Goal: Information Seeking & Learning: Learn about a topic

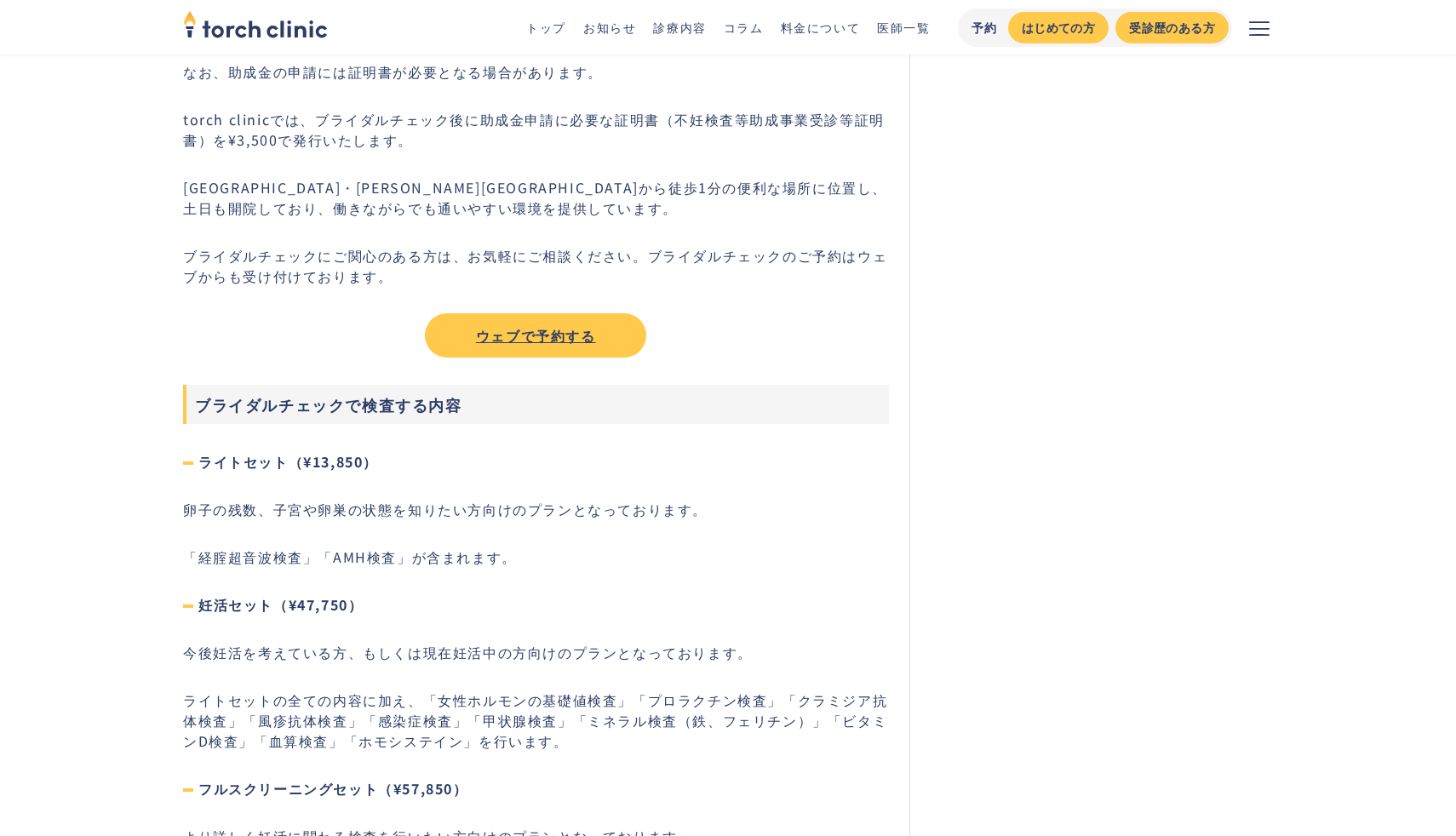
scroll to position [4471, 0]
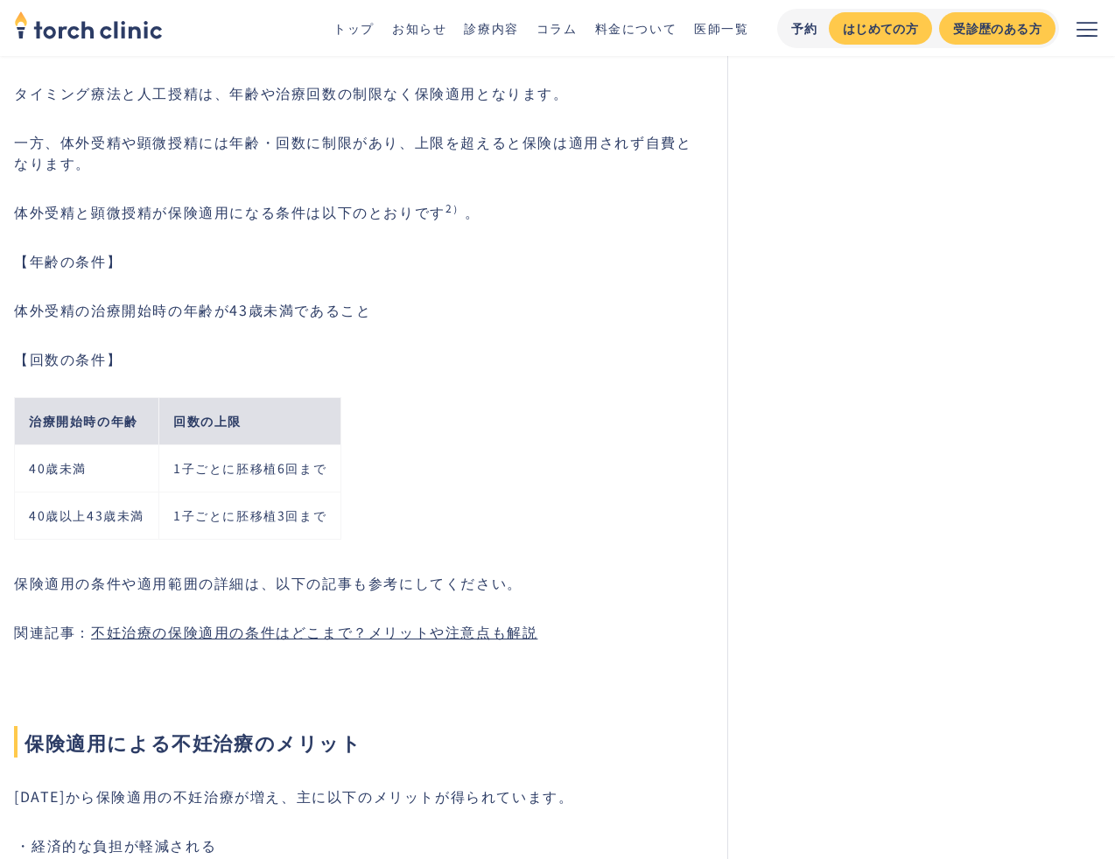
scroll to position [5358, 0]
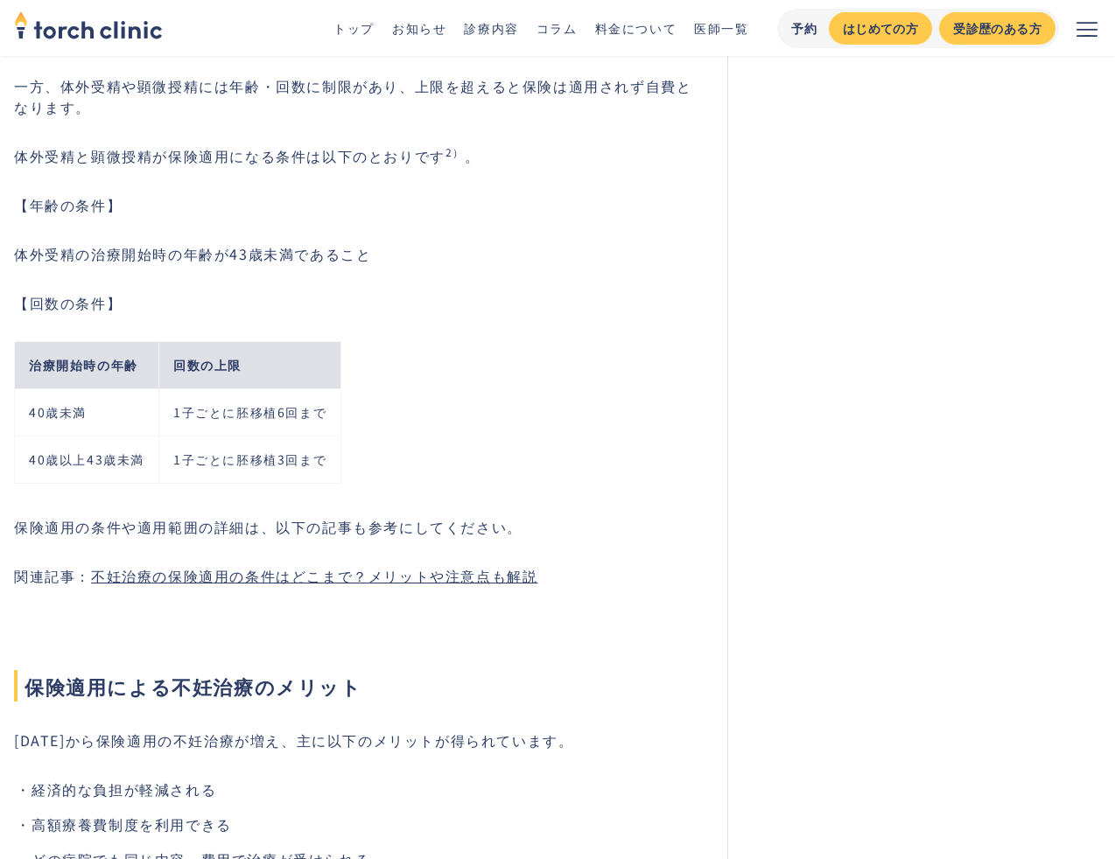
click at [384, 565] on link "不妊治療の保険適用の条件はどこまで？メリットや注意点も解説" at bounding box center [314, 575] width 446 height 21
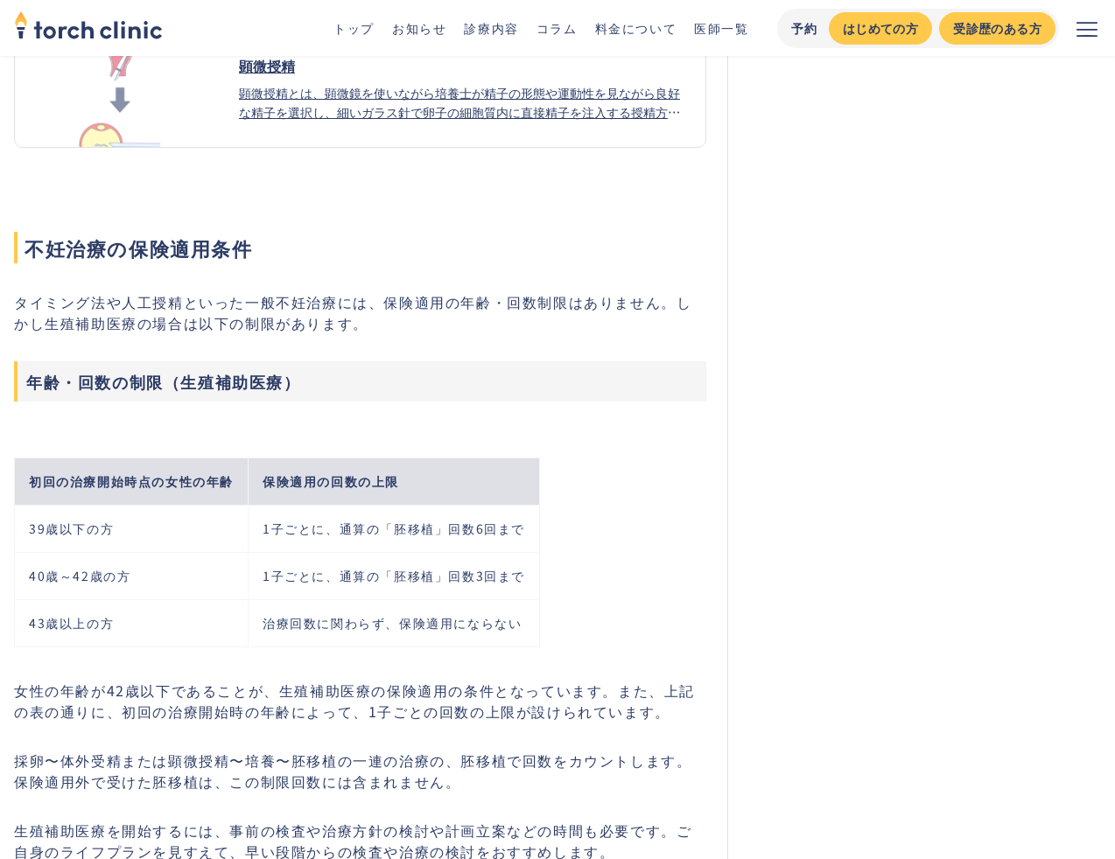
scroll to position [6329, 0]
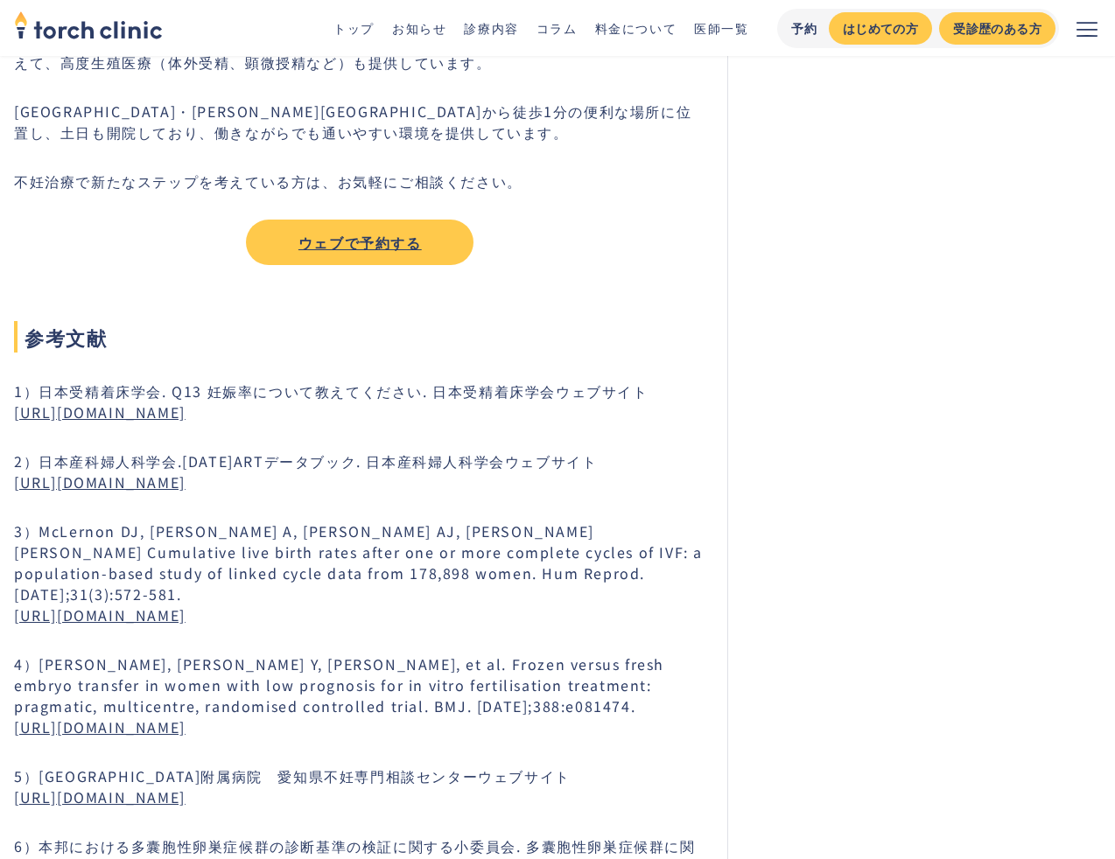
scroll to position [9161, 0]
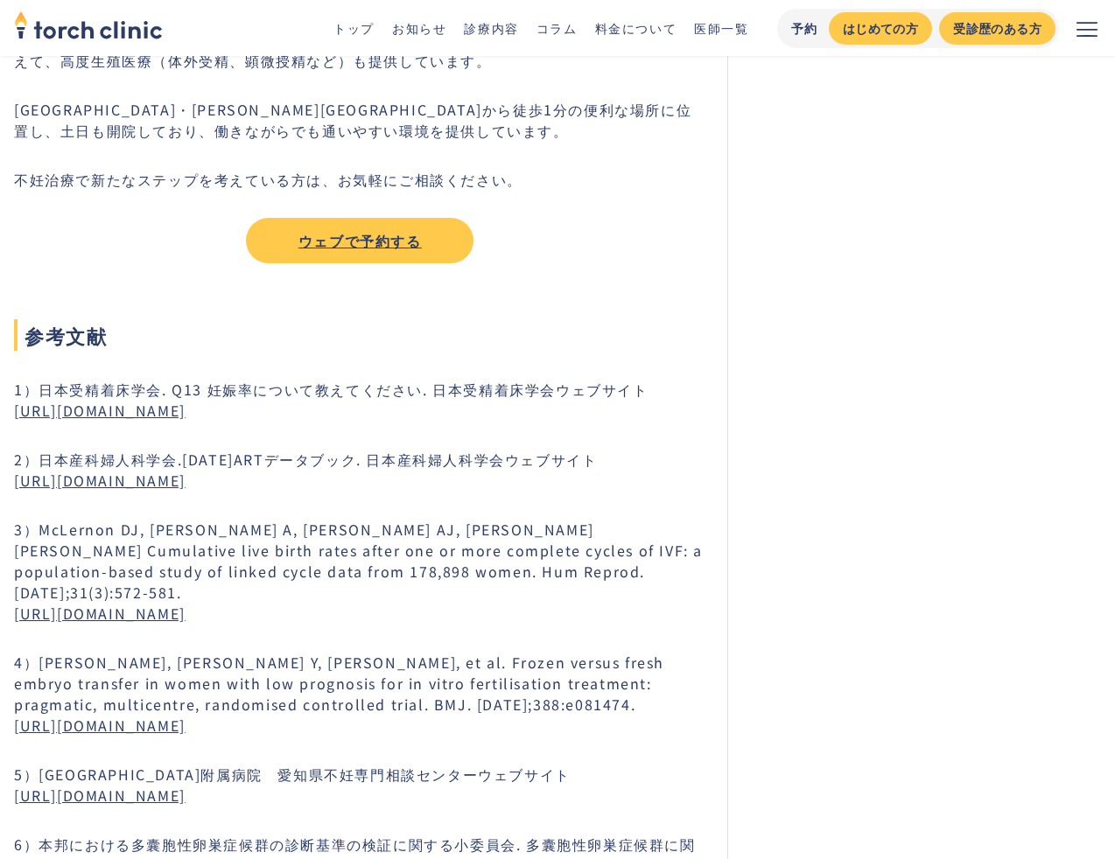
click at [186, 400] on link "http://www.jsfi.jp/citizen/art-qa13.html" at bounding box center [100, 410] width 172 height 21
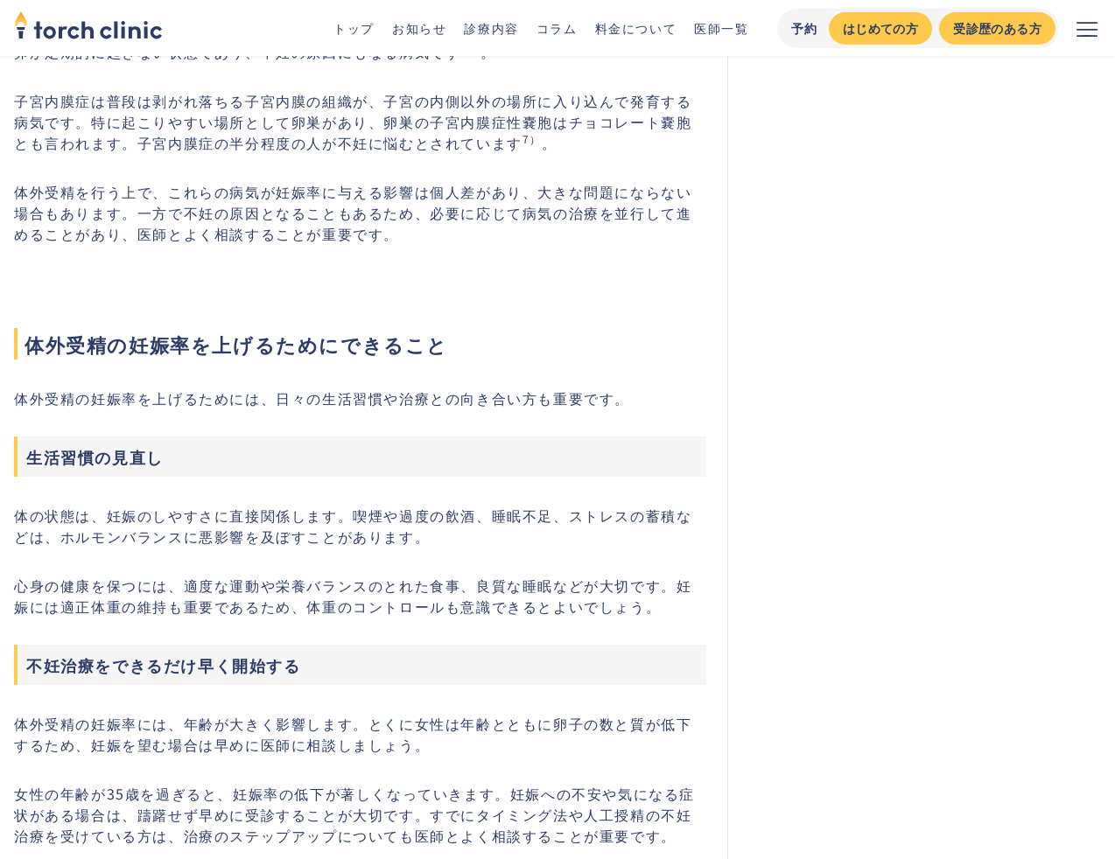
scroll to position [6572, 0]
